Goal: Navigation & Orientation: Find specific page/section

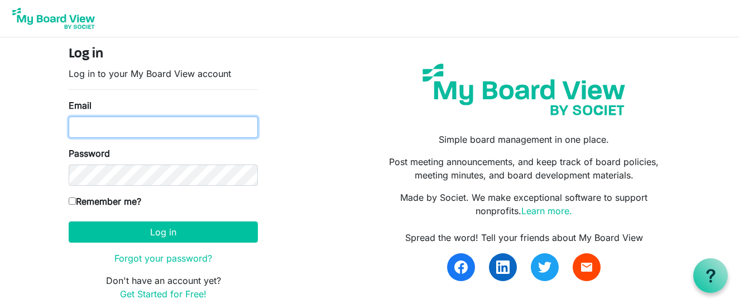
type input "[EMAIL_ADDRESS][DOMAIN_NAME]"
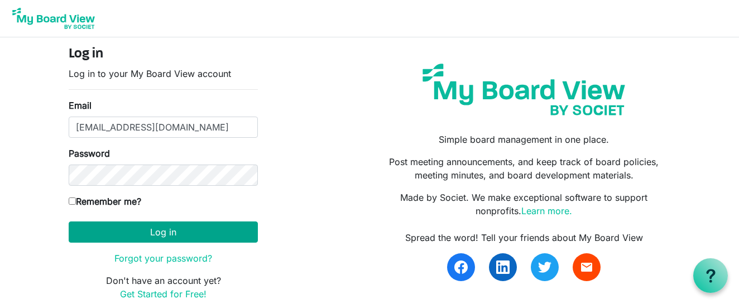
click at [177, 233] on button "Log in" at bounding box center [163, 232] width 189 height 21
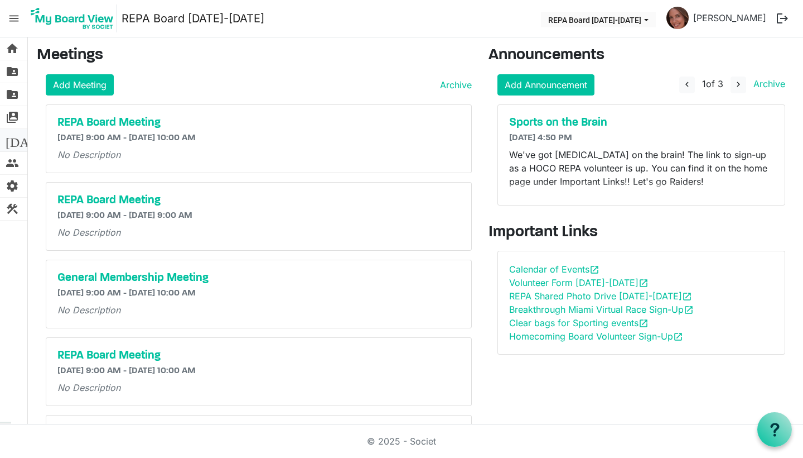
click at [12, 142] on span "today" at bounding box center [27, 140] width 43 height 22
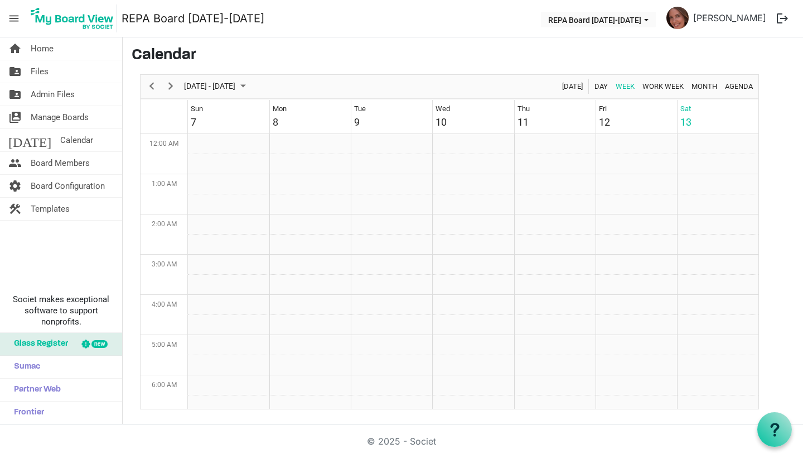
scroll to position [362, 0]
click at [18, 184] on span "settings" at bounding box center [14, 186] width 13 height 22
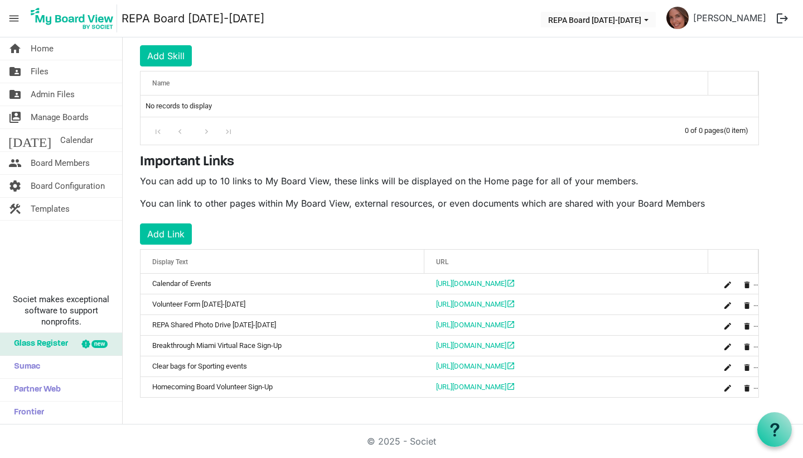
click at [749, 365] on span "is Command column column header" at bounding box center [747, 367] width 7 height 7
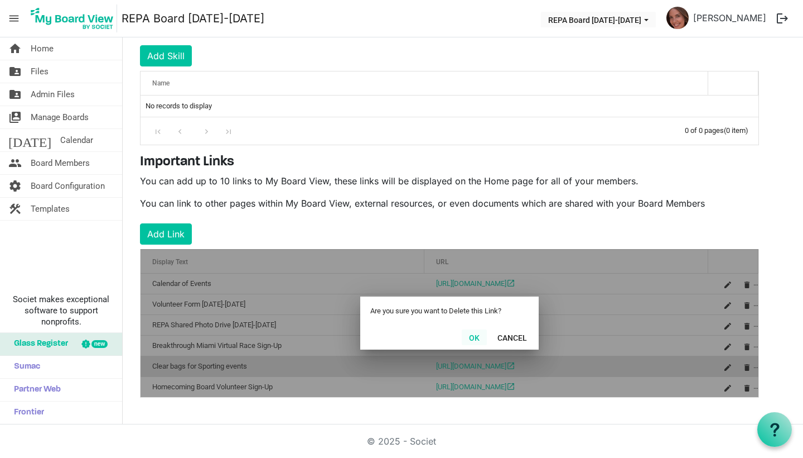
drag, startPoint x: 0, startPoint y: 0, endPoint x: 474, endPoint y: 335, distance: 580.4
click at [474, 335] on button "OK" at bounding box center [474, 337] width 25 height 16
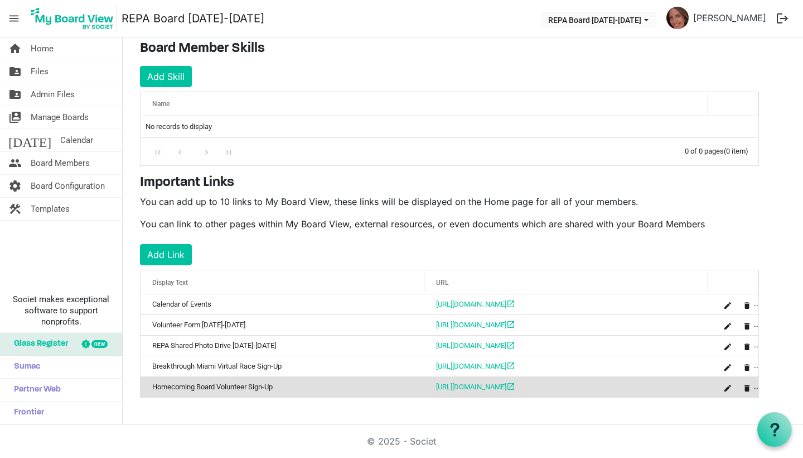
scroll to position [163, 0]
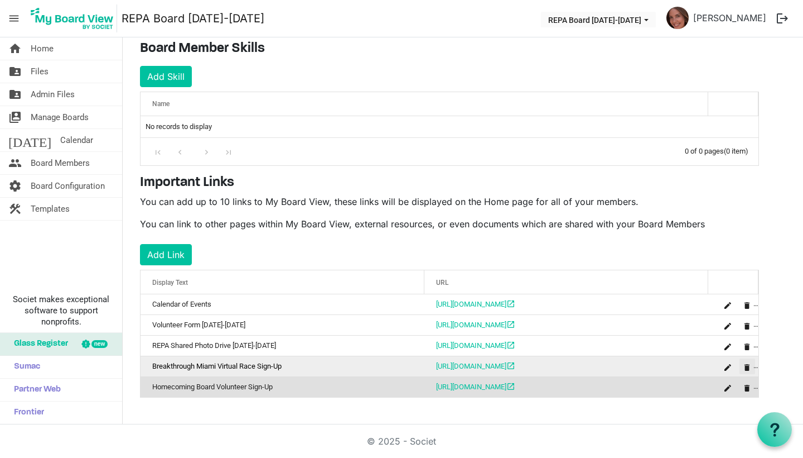
drag, startPoint x: 474, startPoint y: 335, endPoint x: 745, endPoint y: 367, distance: 273.5
click at [745, 367] on span "is Command column column header" at bounding box center [747, 367] width 7 height 7
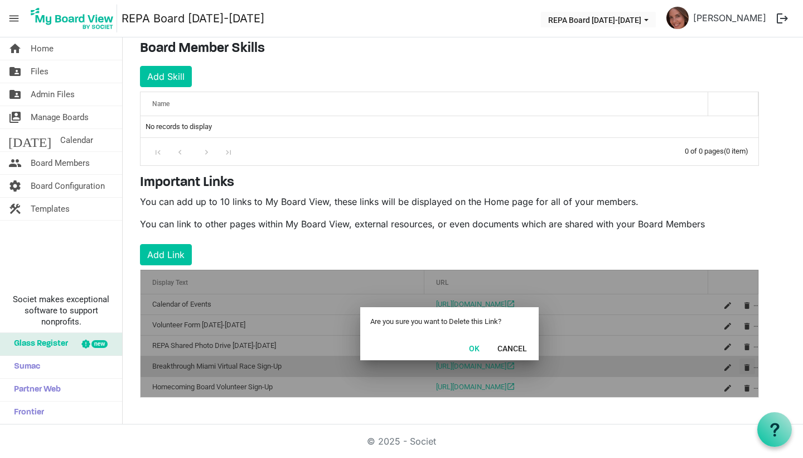
click at [470, 343] on button "OK" at bounding box center [474, 348] width 25 height 16
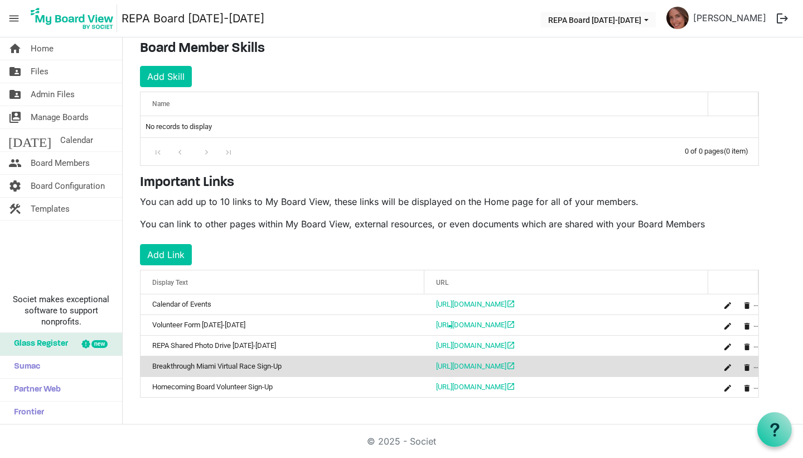
scroll to position [143, 0]
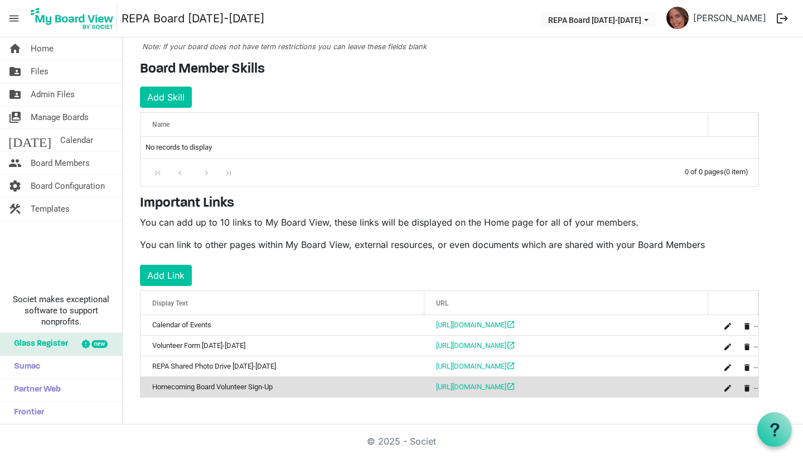
click at [35, 72] on span "Files" at bounding box center [40, 71] width 18 height 22
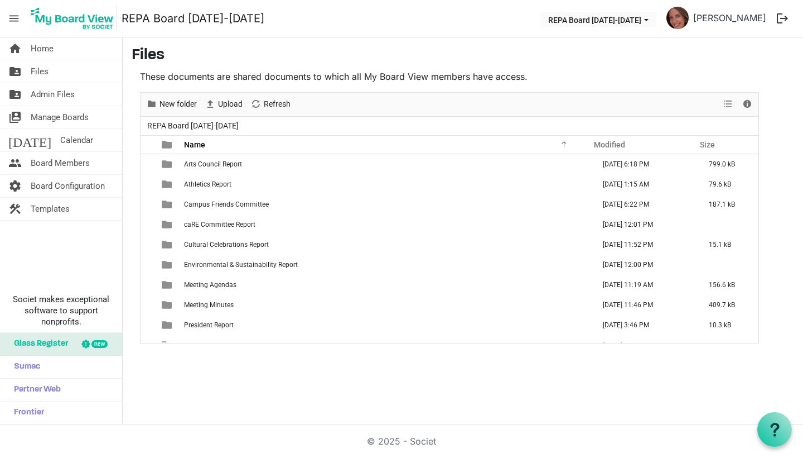
click at [29, 95] on link "folder_shared Admin Files" at bounding box center [61, 94] width 122 height 22
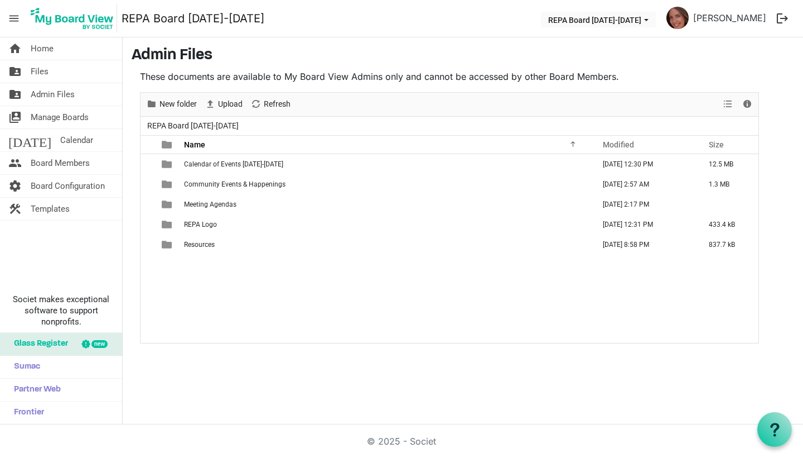
click at [189, 246] on span "Resources" at bounding box center [199, 244] width 31 height 8
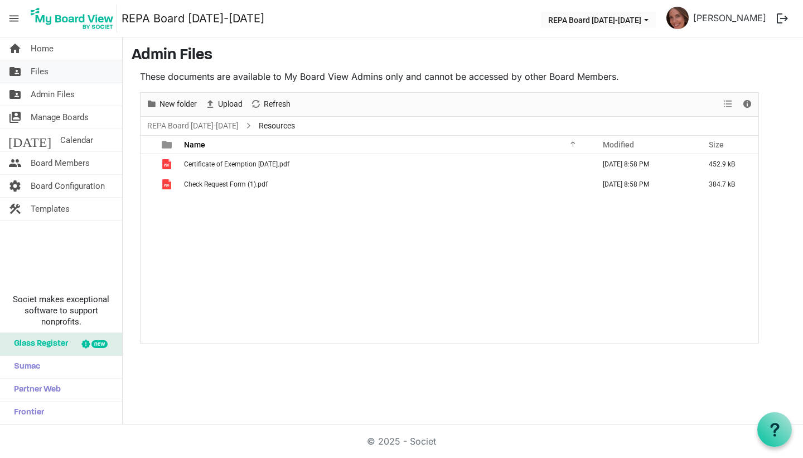
drag, startPoint x: 189, startPoint y: 246, endPoint x: 69, endPoint y: 70, distance: 212.5
click at [69, 70] on link "folder_shared Files" at bounding box center [61, 71] width 122 height 22
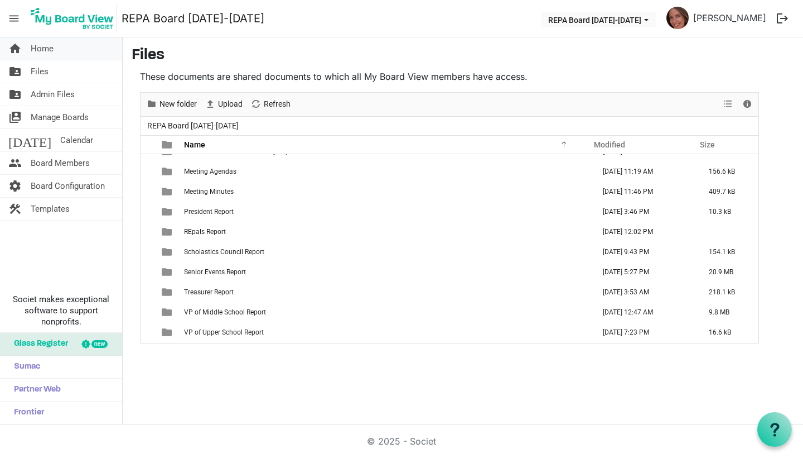
drag, startPoint x: 0, startPoint y: 0, endPoint x: 41, endPoint y: 54, distance: 67.7
click at [41, 54] on span "Home" at bounding box center [42, 48] width 23 height 22
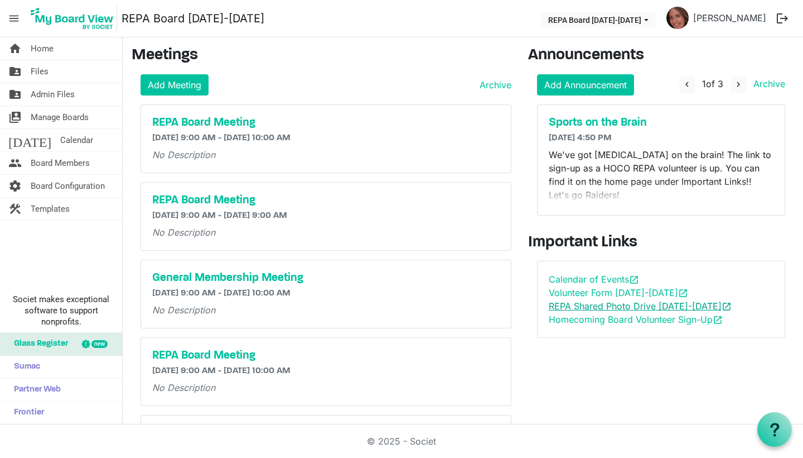
drag, startPoint x: 0, startPoint y: 0, endPoint x: 614, endPoint y: 306, distance: 686.4
click at [614, 306] on link "REPA Shared Photo Drive [DATE]-[DATE] open_in_new" at bounding box center [640, 305] width 183 height 11
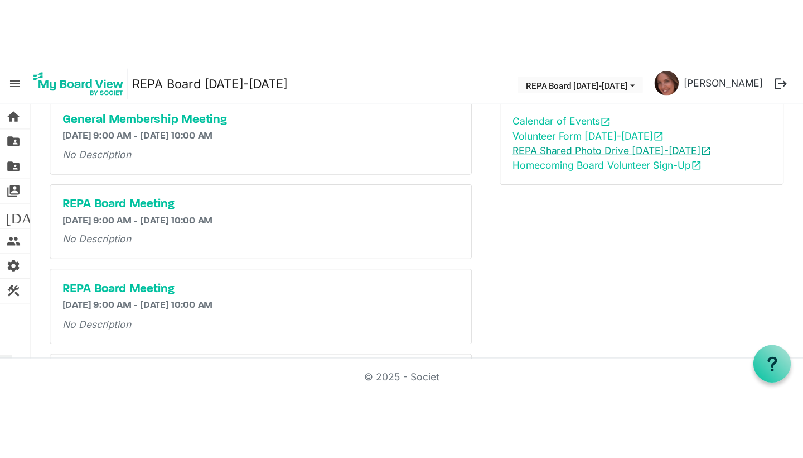
scroll to position [227, 0]
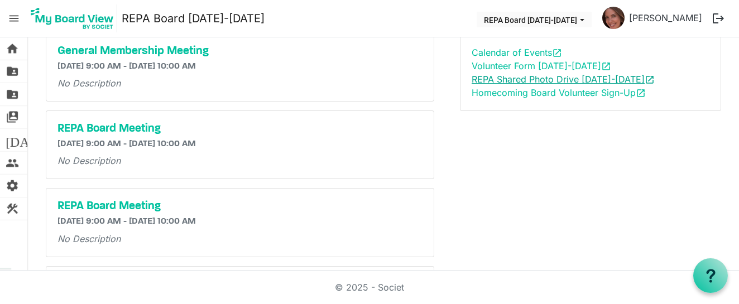
click at [12, 15] on span "menu" at bounding box center [13, 18] width 21 height 21
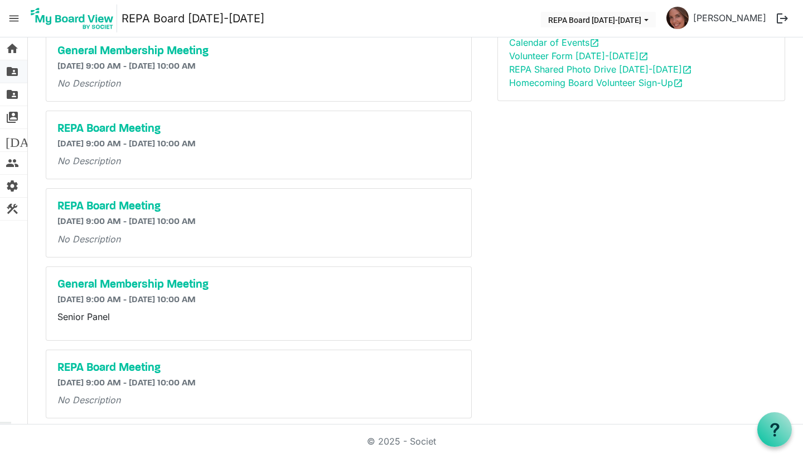
drag, startPoint x: 614, startPoint y: 306, endPoint x: 17, endPoint y: 75, distance: 640.6
click at [17, 75] on span "folder_shared" at bounding box center [12, 71] width 13 height 22
click at [10, 93] on span "folder_shared" at bounding box center [12, 94] width 13 height 22
